Goal: Transaction & Acquisition: Purchase product/service

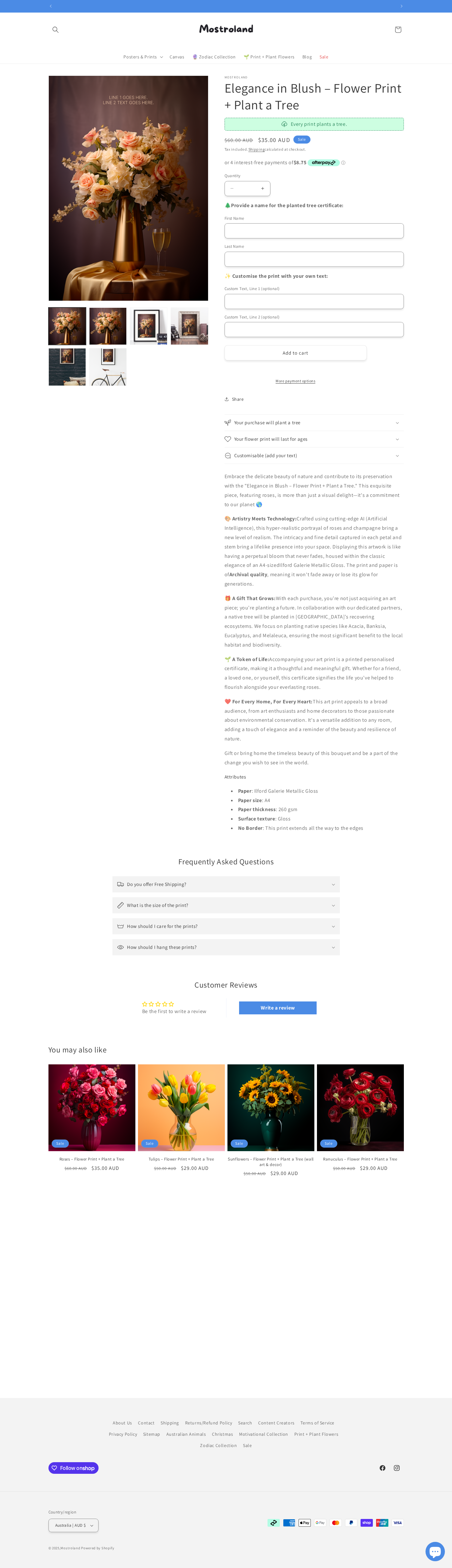
scroll to position [0, 339]
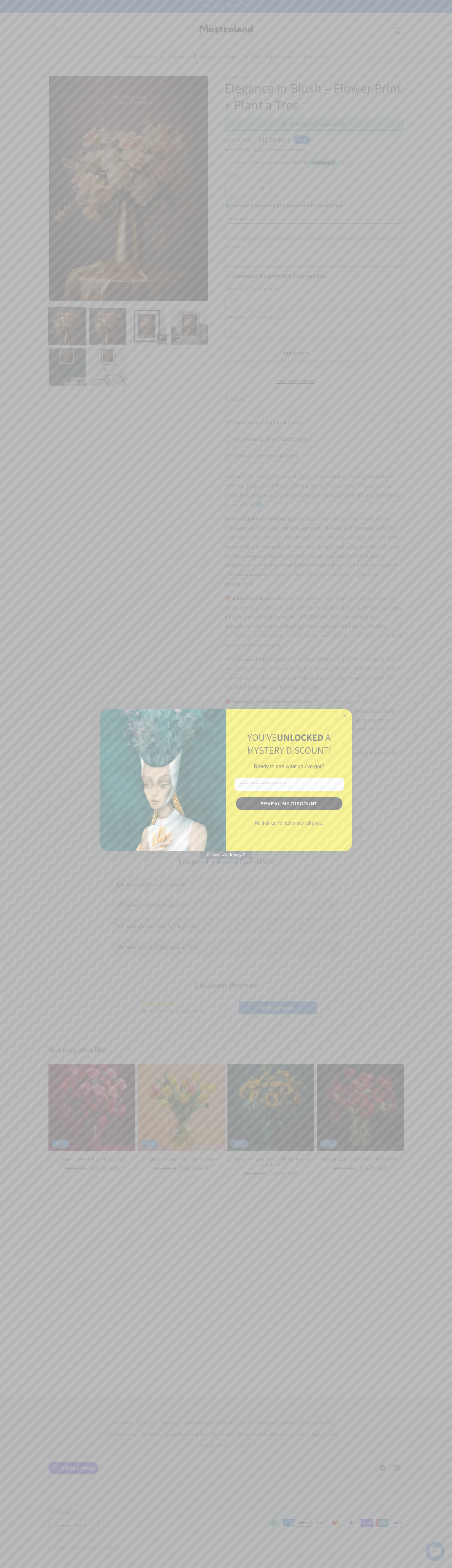
click at [345, 716] on icon "Close dialog" at bounding box center [344, 716] width 3 height 3
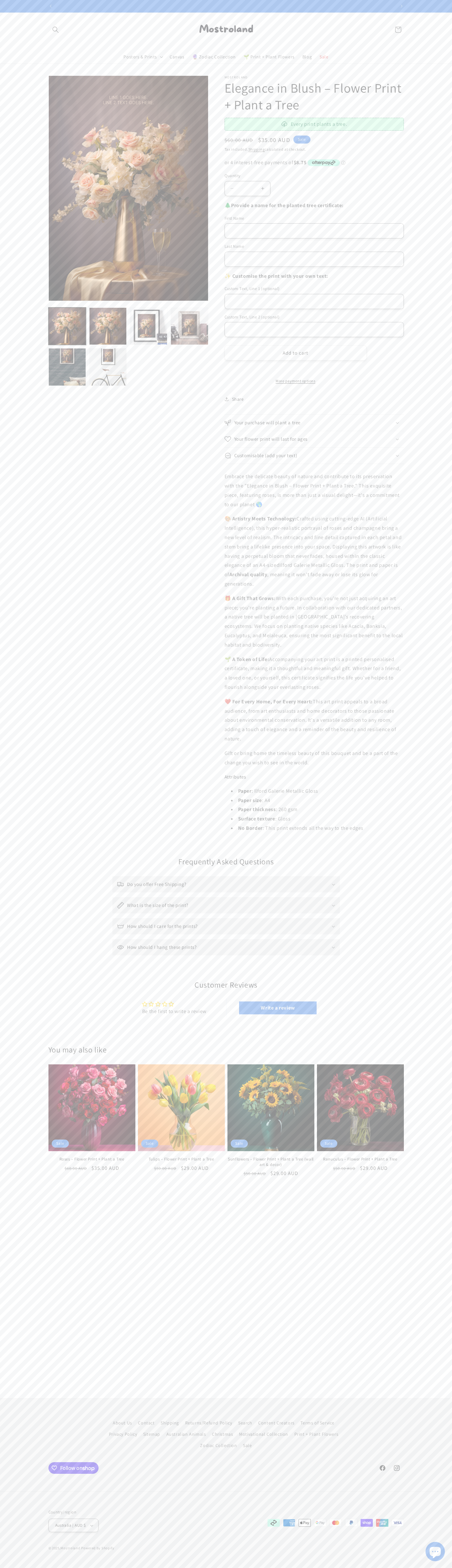
scroll to position [0, 678]
click at [295, 353] on button "Add to cart" at bounding box center [295, 352] width 142 height 15
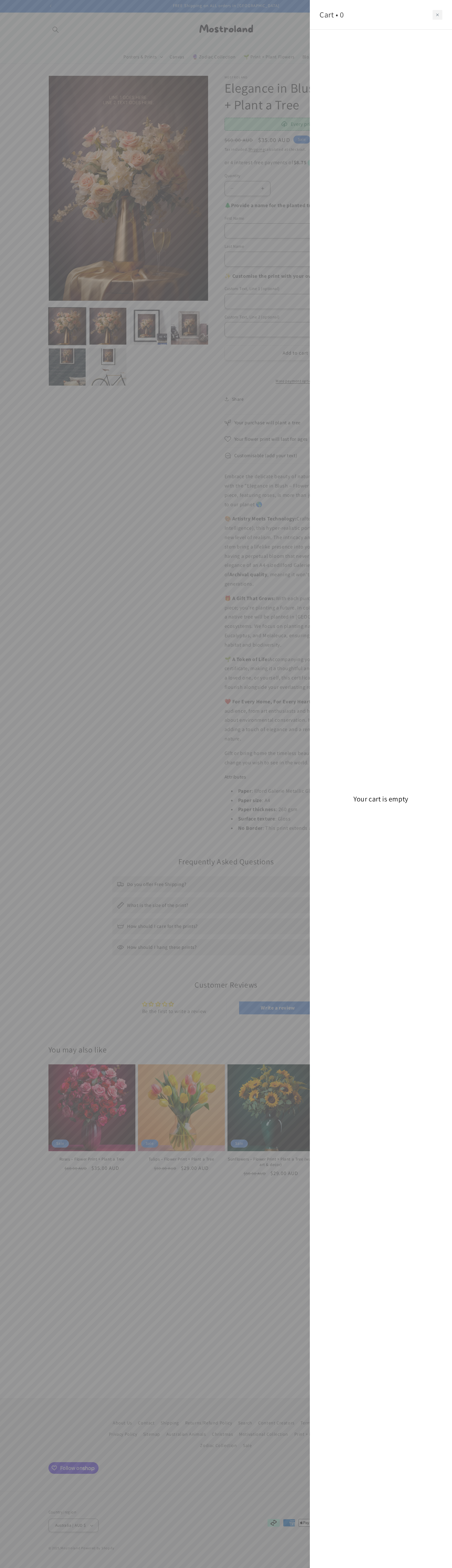
click at [437, 15] on icon "Close cart" at bounding box center [437, 15] width 2 height 2
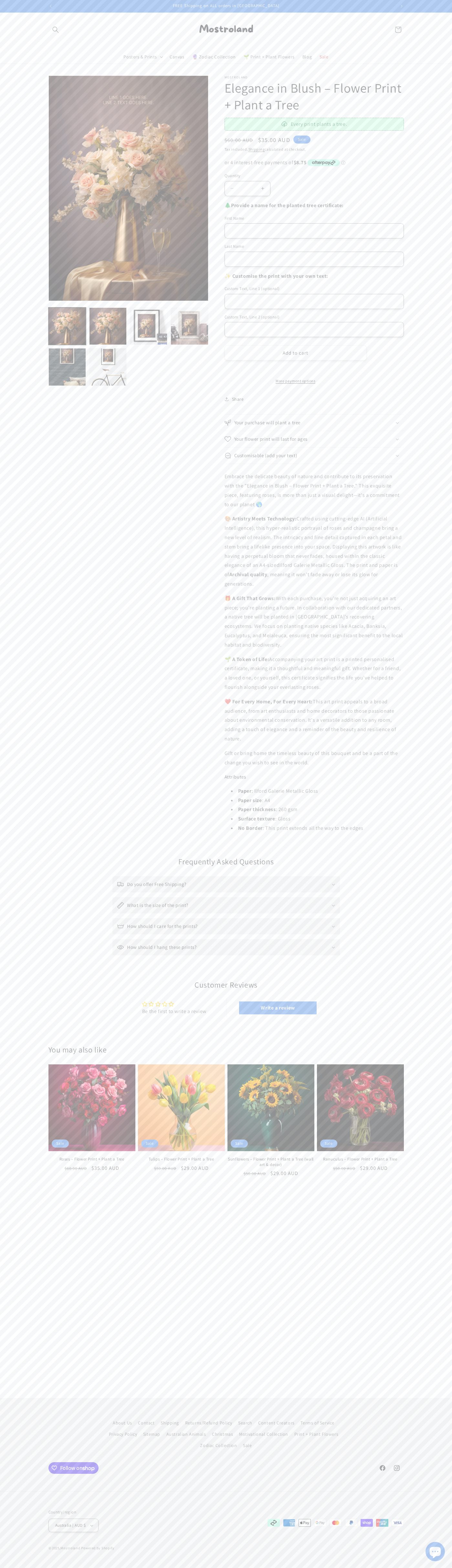
click at [398, 30] on icon at bounding box center [397, 29] width 14 height 14
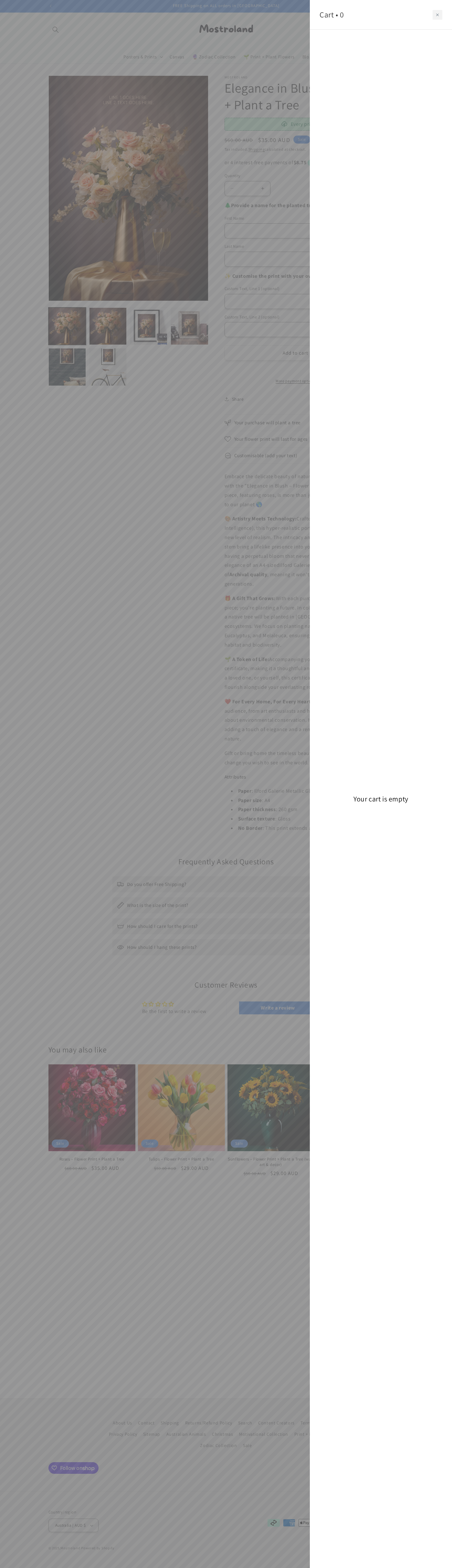
click at [437, 15] on icon "Close cart" at bounding box center [437, 15] width 2 height 2
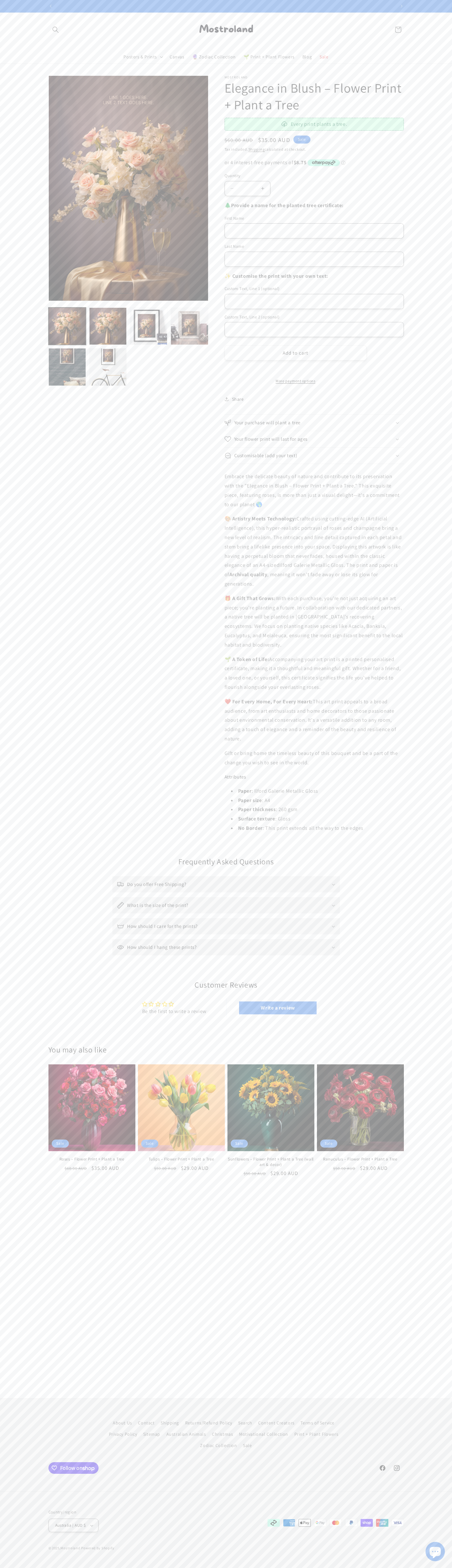
scroll to position [0, 339]
type input "****"
type input "*****"
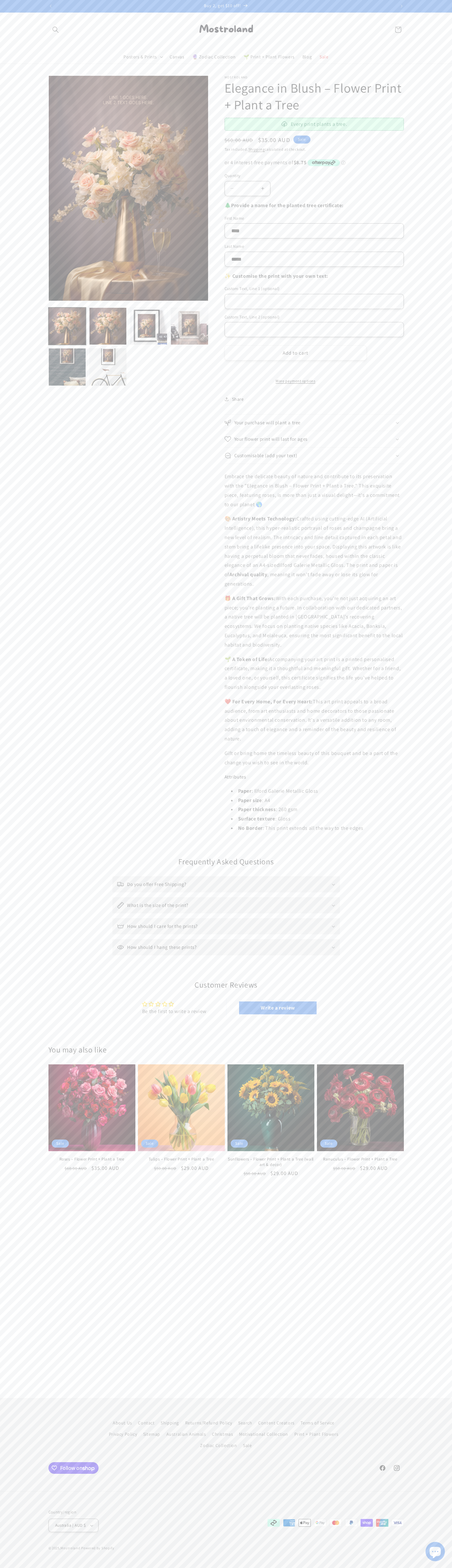
click at [144, 20] on header "Posters & Prints Posters & Prints All Zodiac Collection Print + Plant Flowers R…" at bounding box center [226, 38] width 387 height 51
click at [451, 1320] on main "Skip to product information Open media 1 in modal Open media 2 in modal Open me…" at bounding box center [226, 731] width 452 height 1334
click at [355, 1567] on html "Skip to content Buy 2, get $10 off! Get $20 OFF if you buy 3 or more products F…" at bounding box center [226, 784] width 452 height 1568
click at [24, 500] on section "Skip to product information Open media 1 in modal Open media 2 in modal Open me…" at bounding box center [226, 454] width 452 height 781
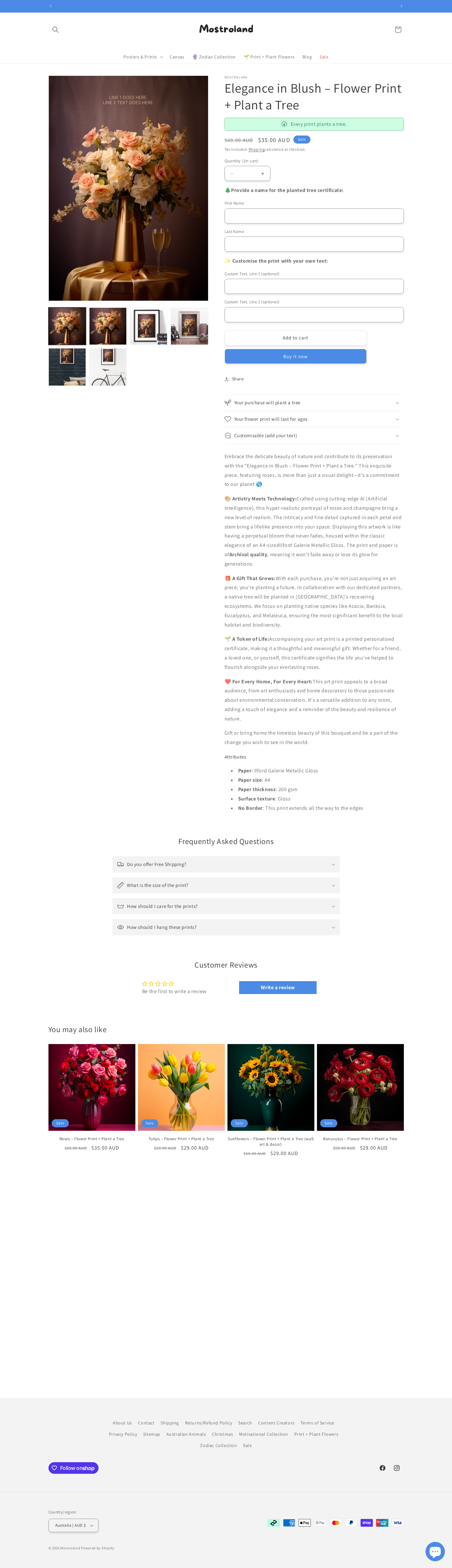
scroll to position [0, 678]
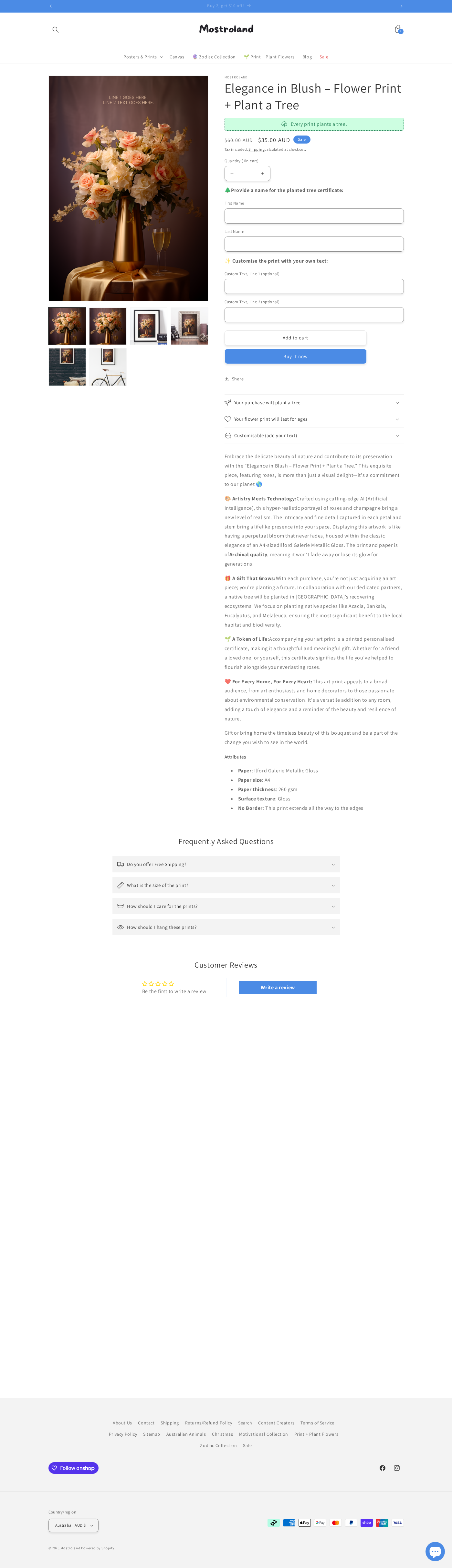
scroll to position [0, 339]
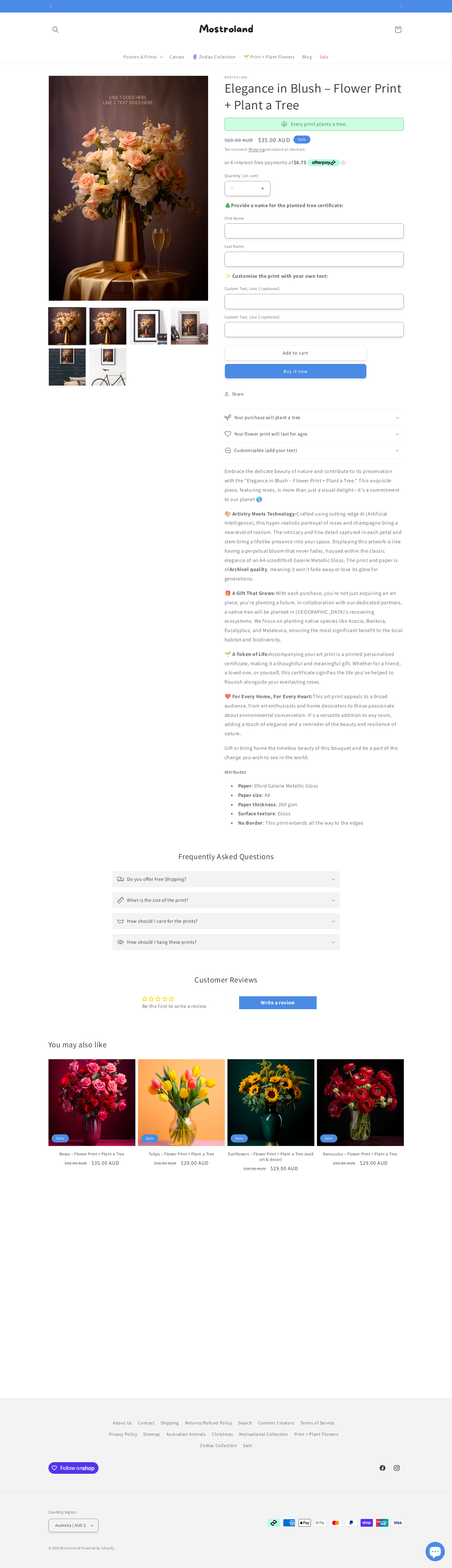
scroll to position [0, 339]
